Goal: Information Seeking & Learning: Learn about a topic

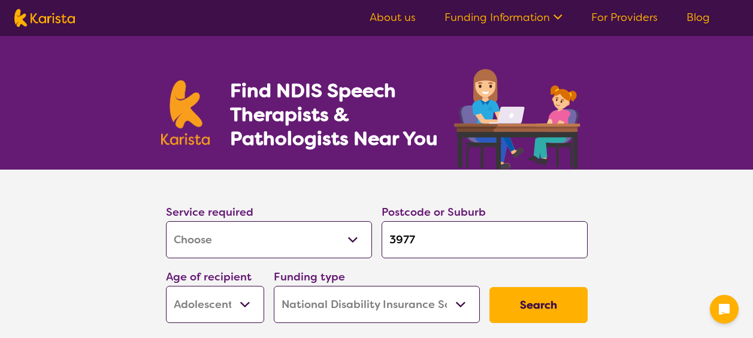
select select "[MEDICAL_DATA]"
select select "AS"
select select "NDIS"
select select "[MEDICAL_DATA]"
select select "AS"
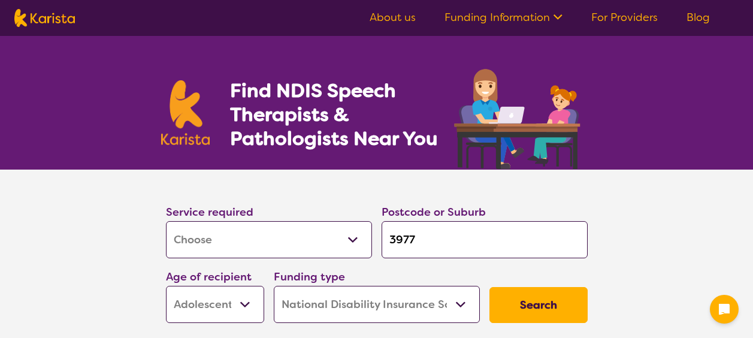
select select "NDIS"
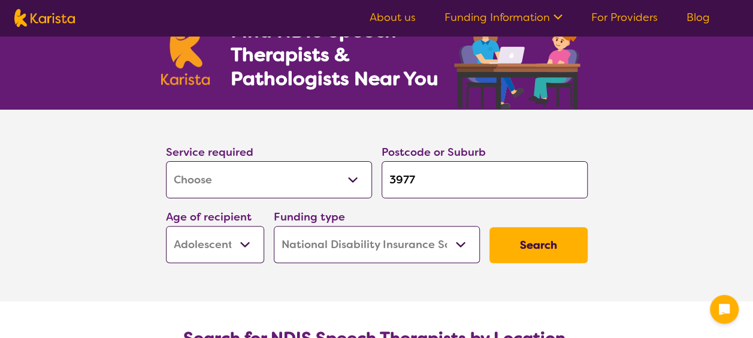
click at [428, 176] on input "3977" at bounding box center [484, 179] width 206 height 37
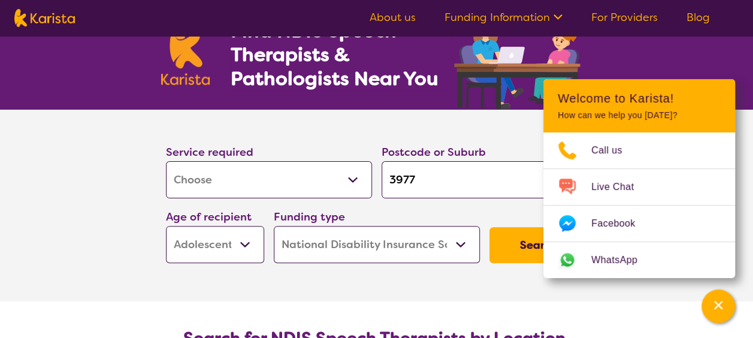
type input "397"
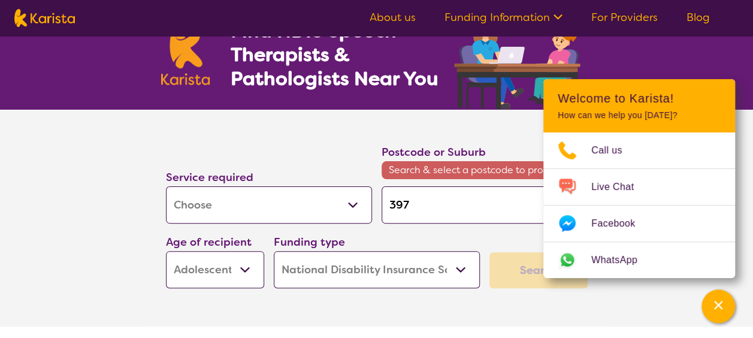
type input "39"
type input "3"
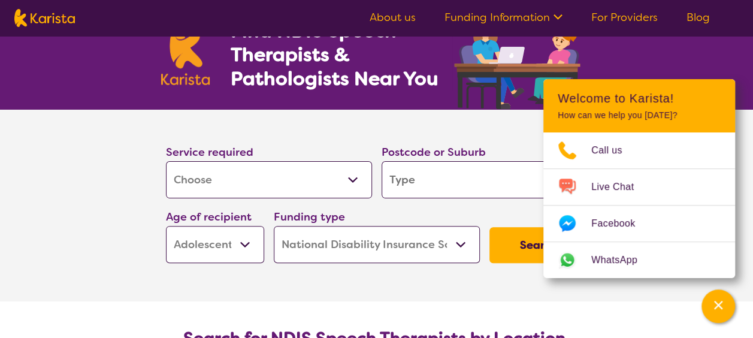
type input "3"
type input "33"
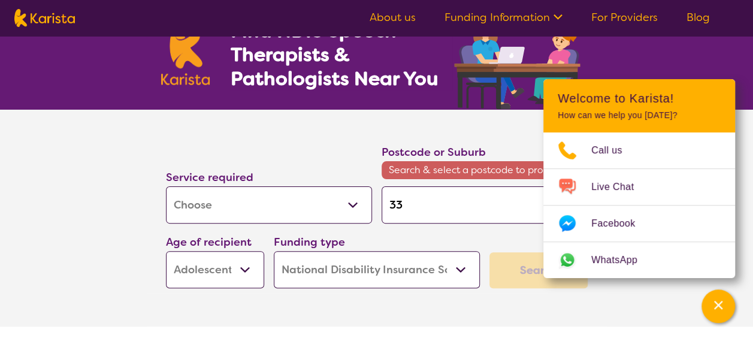
type input "333"
type input "3333"
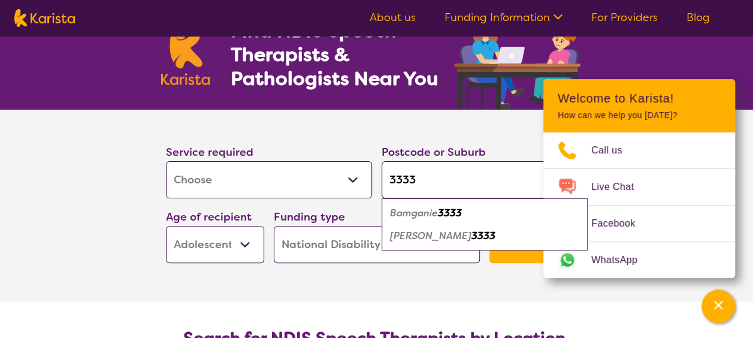
type input "333"
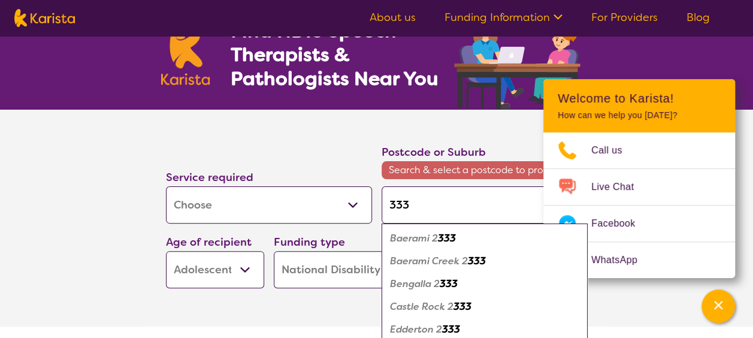
type input "3337"
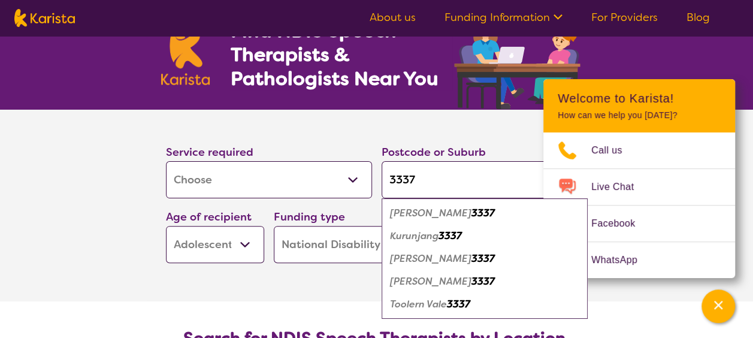
type input "3337"
click at [411, 257] on em "Melton" at bounding box center [430, 258] width 81 height 13
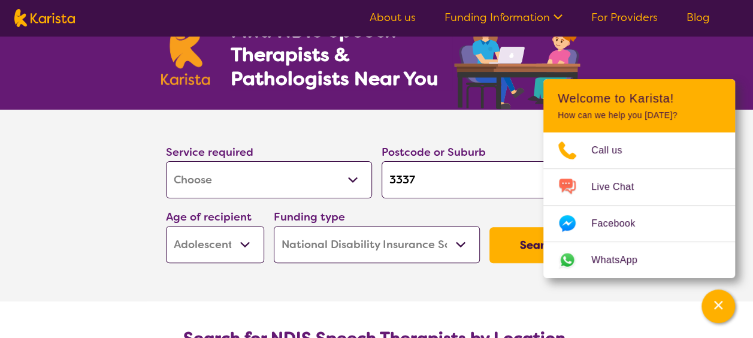
click at [250, 241] on select "Early Childhood - 0 to 9 Child - 10 to 11 Adolescent - 12 to 17 Adult - 18 to 6…" at bounding box center [215, 244] width 98 height 37
select select "EC"
click at [166, 226] on select "Early Childhood - 0 to 9 Child - 10 to 11 Adolescent - 12 to 17 Adult - 18 to 6…" at bounding box center [215, 244] width 98 height 37
select select "EC"
click at [722, 302] on icon "Channel Menu" at bounding box center [718, 305] width 12 height 12
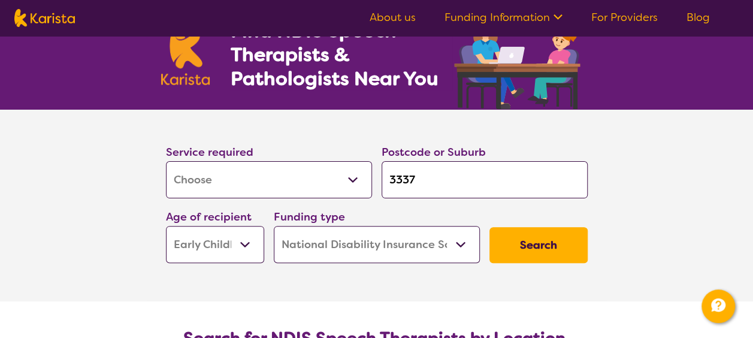
click at [555, 242] on button "Search" at bounding box center [538, 245] width 98 height 36
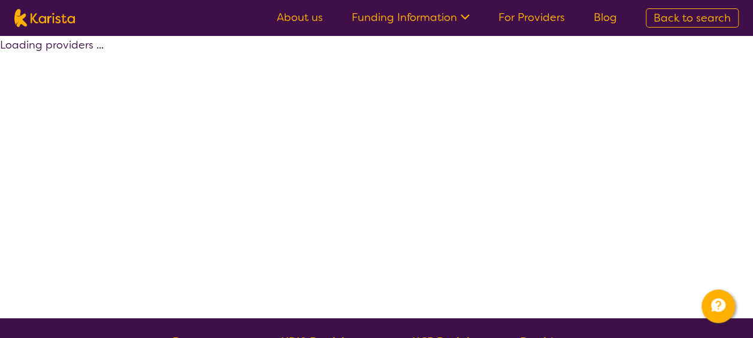
select select "by_score"
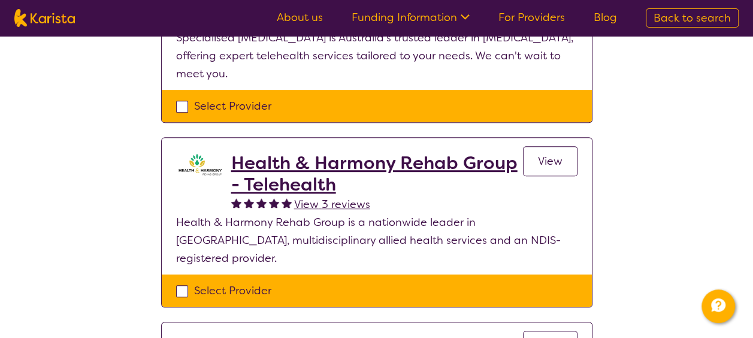
scroll to position [180, 0]
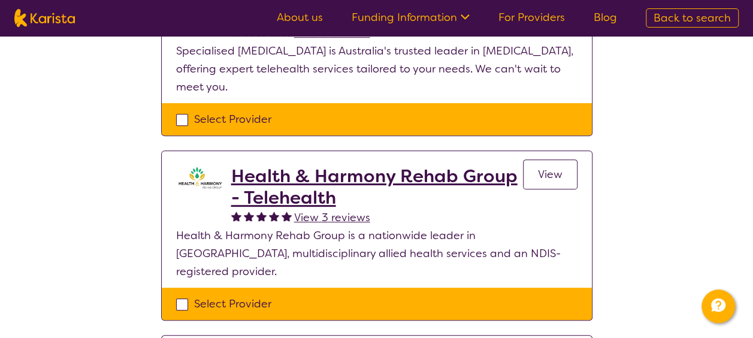
click at [558, 170] on span "View" at bounding box center [550, 174] width 25 height 14
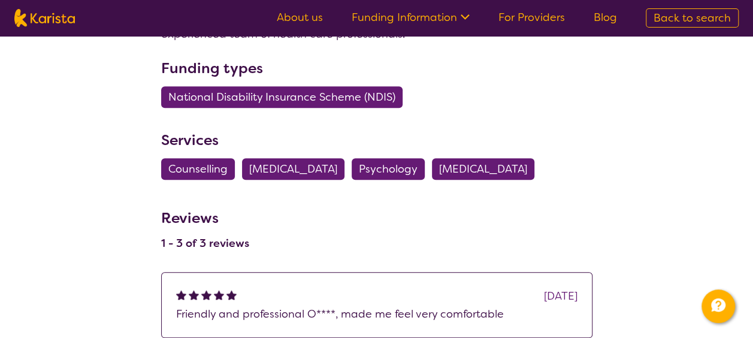
scroll to position [479, 0]
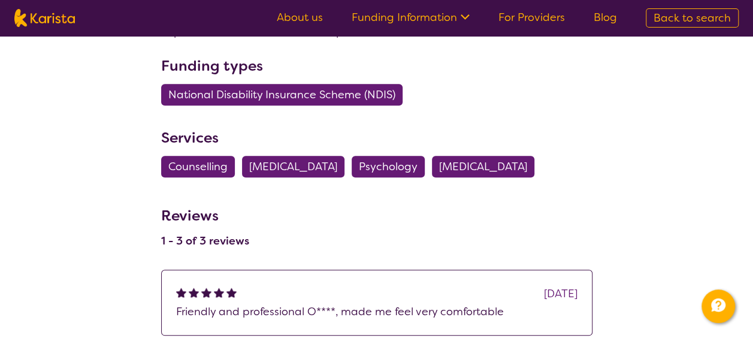
click at [518, 166] on span "[MEDICAL_DATA]" at bounding box center [483, 167] width 88 height 22
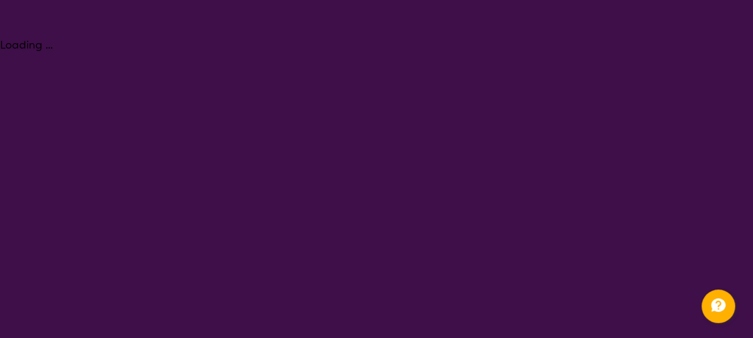
select select "[MEDICAL_DATA]"
select select "EC"
select select "NDIS"
select select "[MEDICAL_DATA]"
select select "EC"
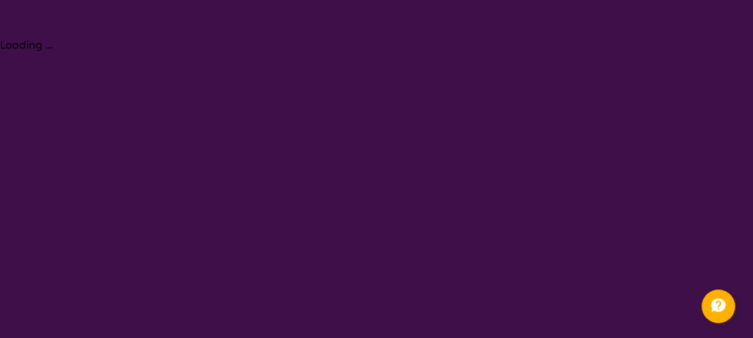
select select "NDIS"
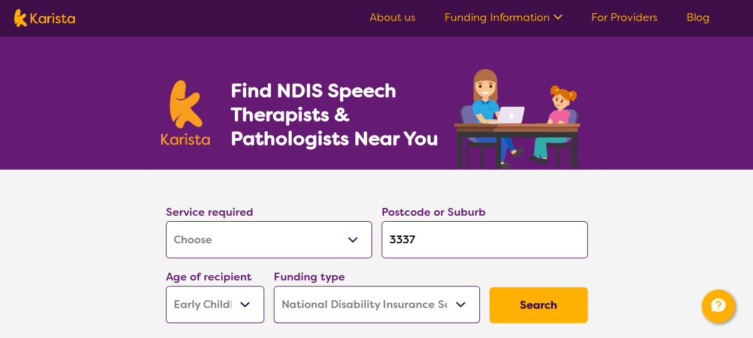
click at [527, 301] on button "Search" at bounding box center [538, 305] width 98 height 36
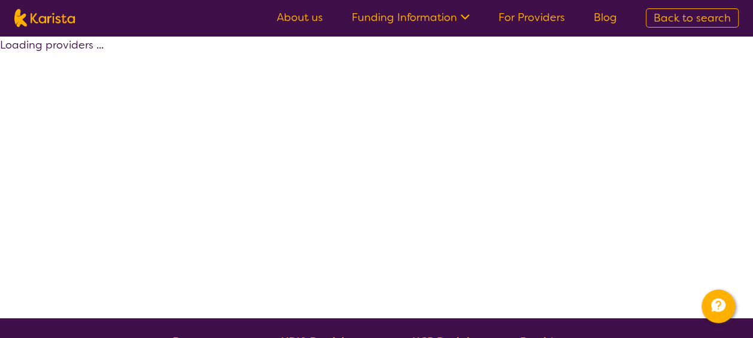
select select "by_score"
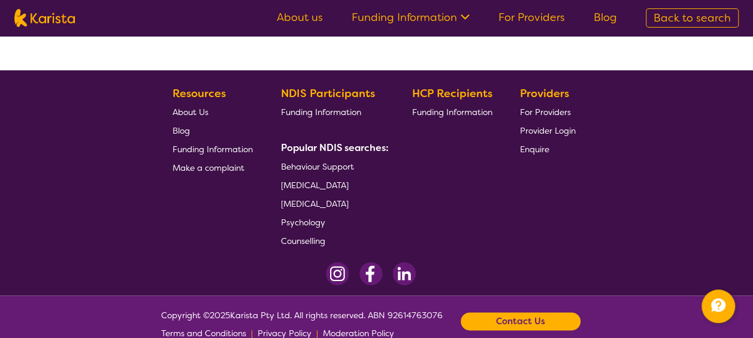
scroll to position [659, 0]
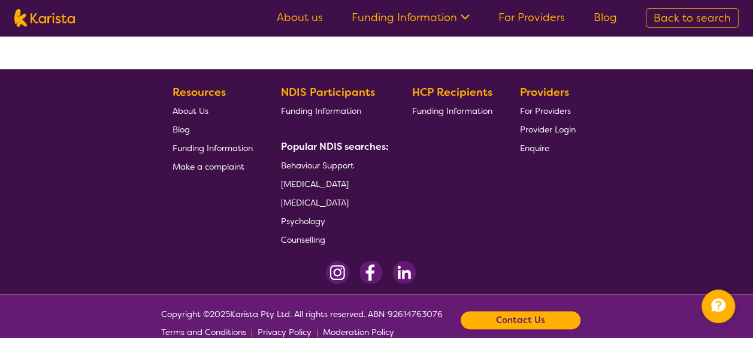
click at [333, 197] on span "[MEDICAL_DATA]" at bounding box center [315, 202] width 68 height 11
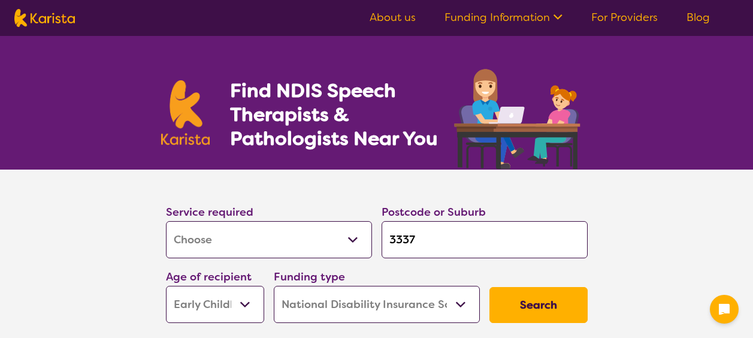
select select "[MEDICAL_DATA]"
select select "EC"
select select "NDIS"
select select "[MEDICAL_DATA]"
select select "EC"
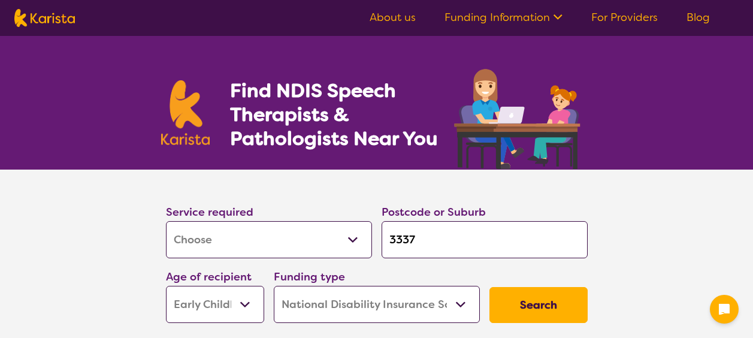
select select "NDIS"
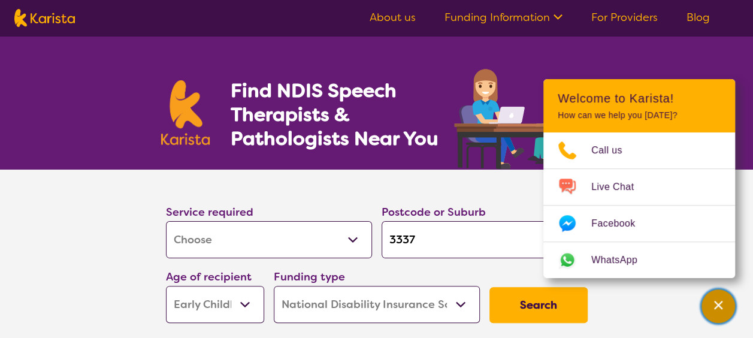
click at [716, 302] on icon "Channel Menu" at bounding box center [718, 305] width 12 height 12
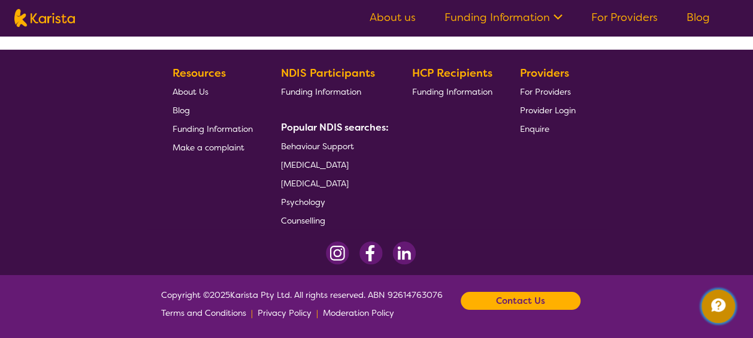
scroll to position [1756, 0]
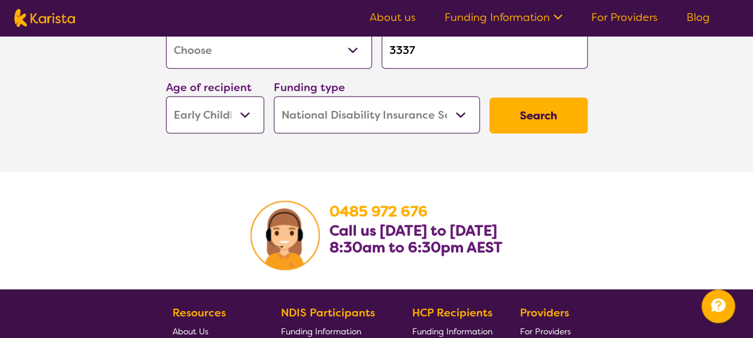
click at [525, 118] on button "Search" at bounding box center [538, 116] width 98 height 36
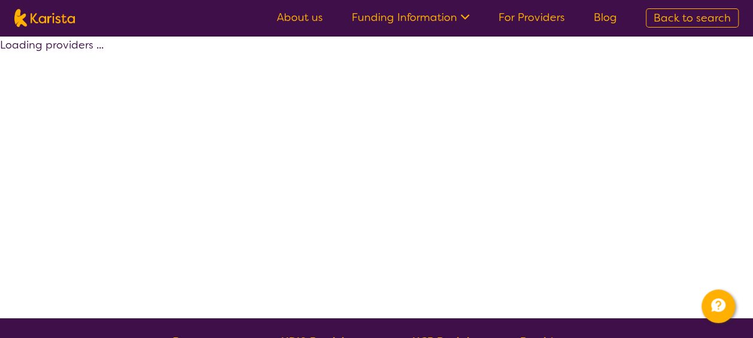
select select "by_score"
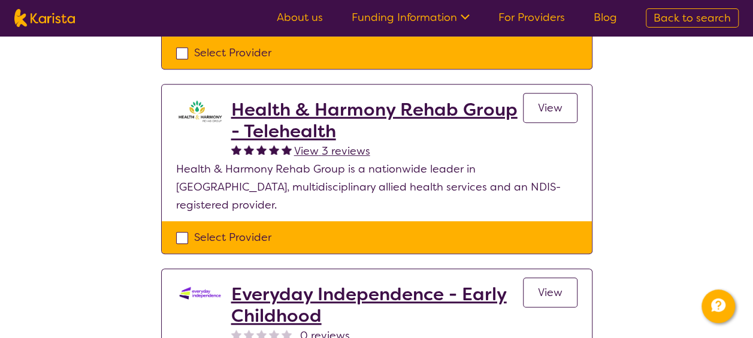
scroll to position [299, 0]
